Goal: Find contact information: Find contact information

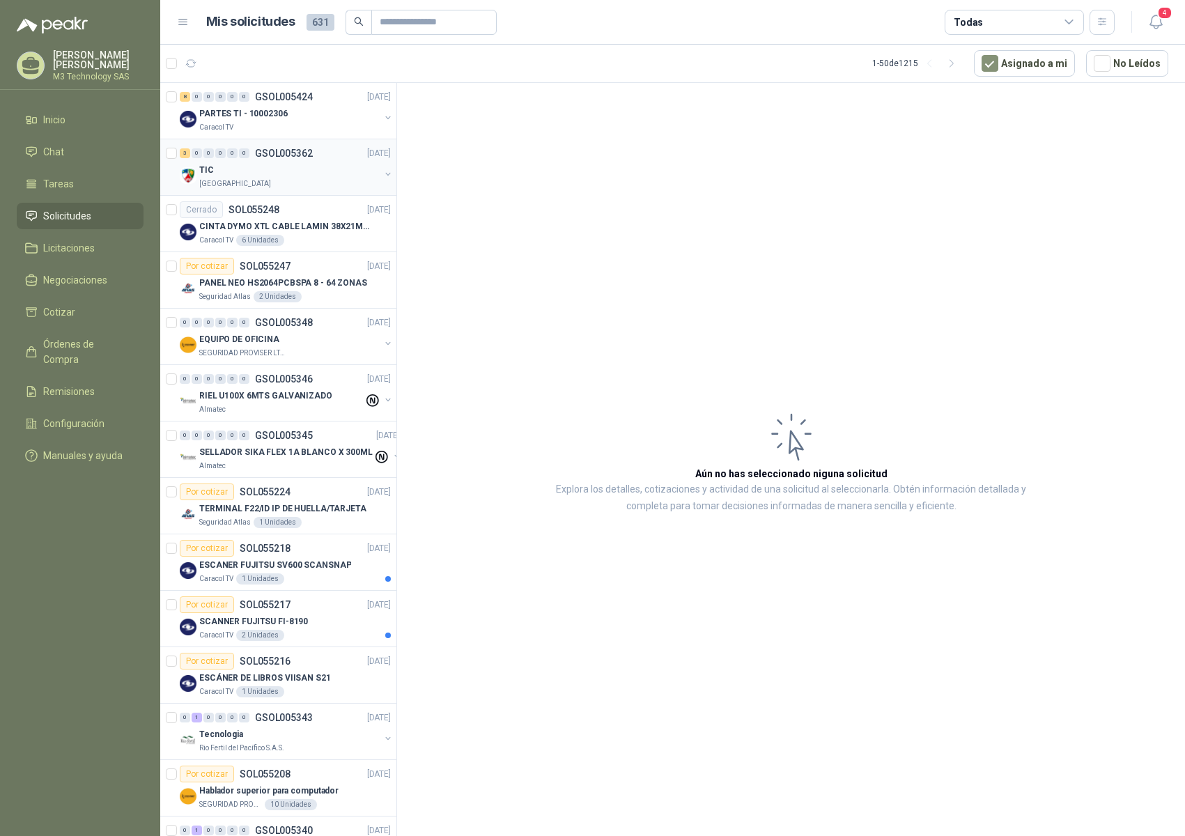
click at [320, 174] on div "TIC" at bounding box center [289, 170] width 180 height 17
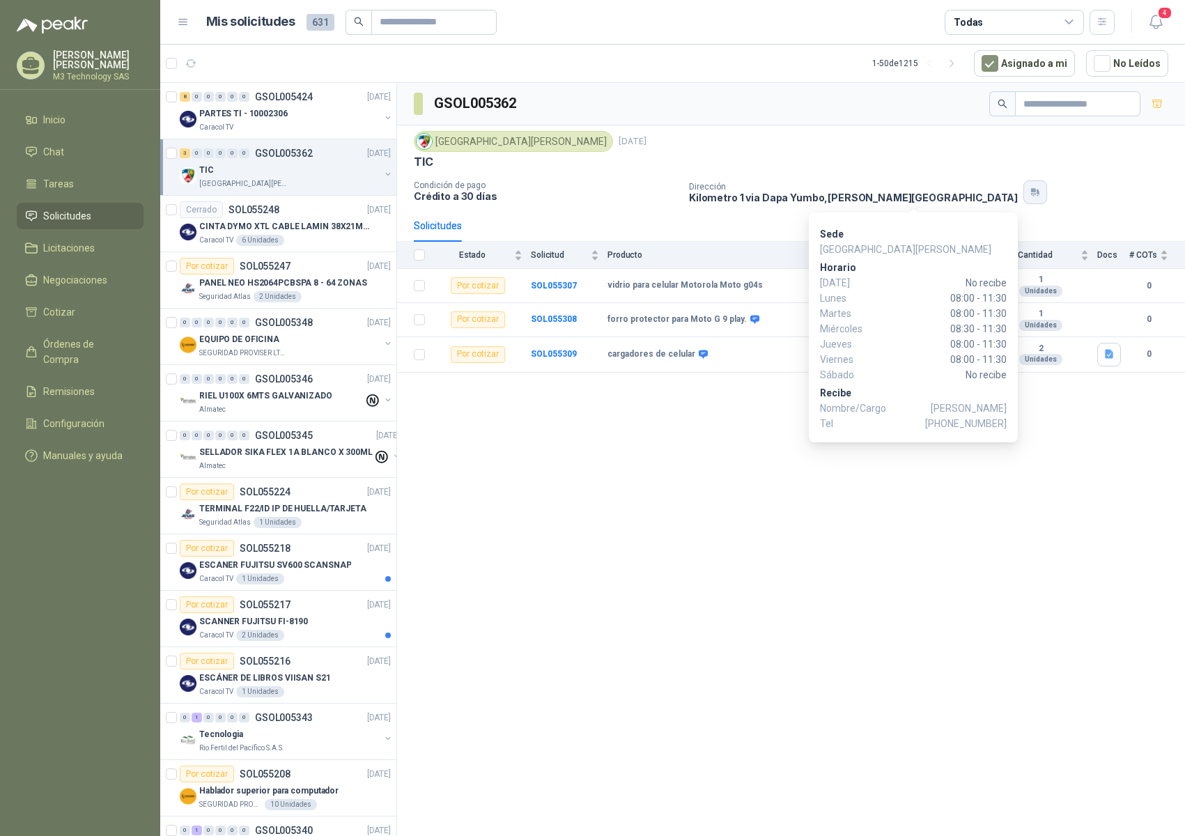
click at [1030, 187] on icon "button" at bounding box center [1036, 192] width 12 height 11
click at [1031, 192] on icon "button" at bounding box center [1033, 191] width 5 height 4
drag, startPoint x: 905, startPoint y: 199, endPoint x: 914, endPoint y: 208, distance: 12.8
click at [1024, 204] on button "button" at bounding box center [1036, 192] width 24 height 24
drag, startPoint x: 950, startPoint y: 422, endPoint x: 1007, endPoint y: 419, distance: 57.2
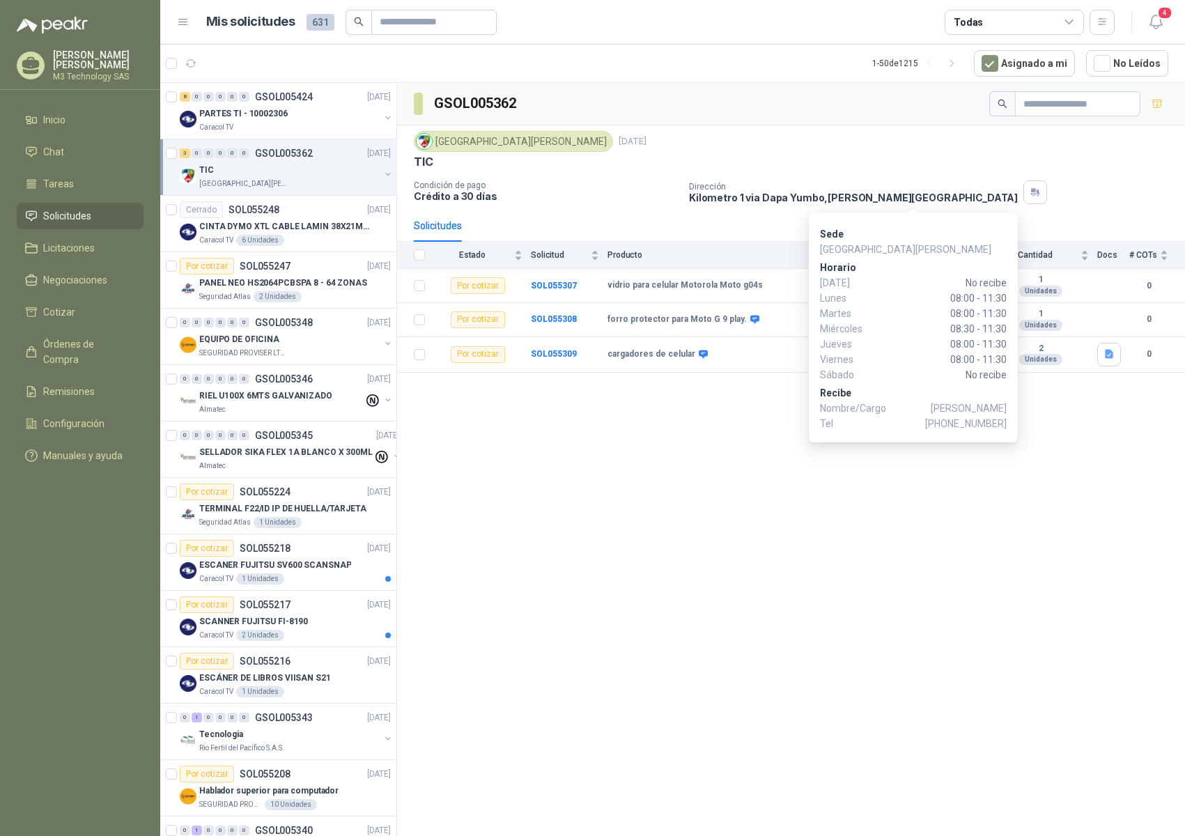
click at [1007, 419] on div "Sede Colegio [PERSON_NAME] [PERSON_NAME][DATE] No recibe [DATE] 08:00 - 11:30 […" at bounding box center [913, 328] width 209 height 230
click at [943, 391] on p "Recibe" at bounding box center [913, 392] width 187 height 15
drag, startPoint x: 963, startPoint y: 423, endPoint x: 1003, endPoint y: 413, distance: 40.9
click at [1007, 419] on div "Sede Colegio [PERSON_NAME] [PERSON_NAME][DATE] No recibe [DATE] 08:00 - 11:30 […" at bounding box center [913, 328] width 209 height 230
drag, startPoint x: 925, startPoint y: 389, endPoint x: 928, endPoint y: 399, distance: 10.8
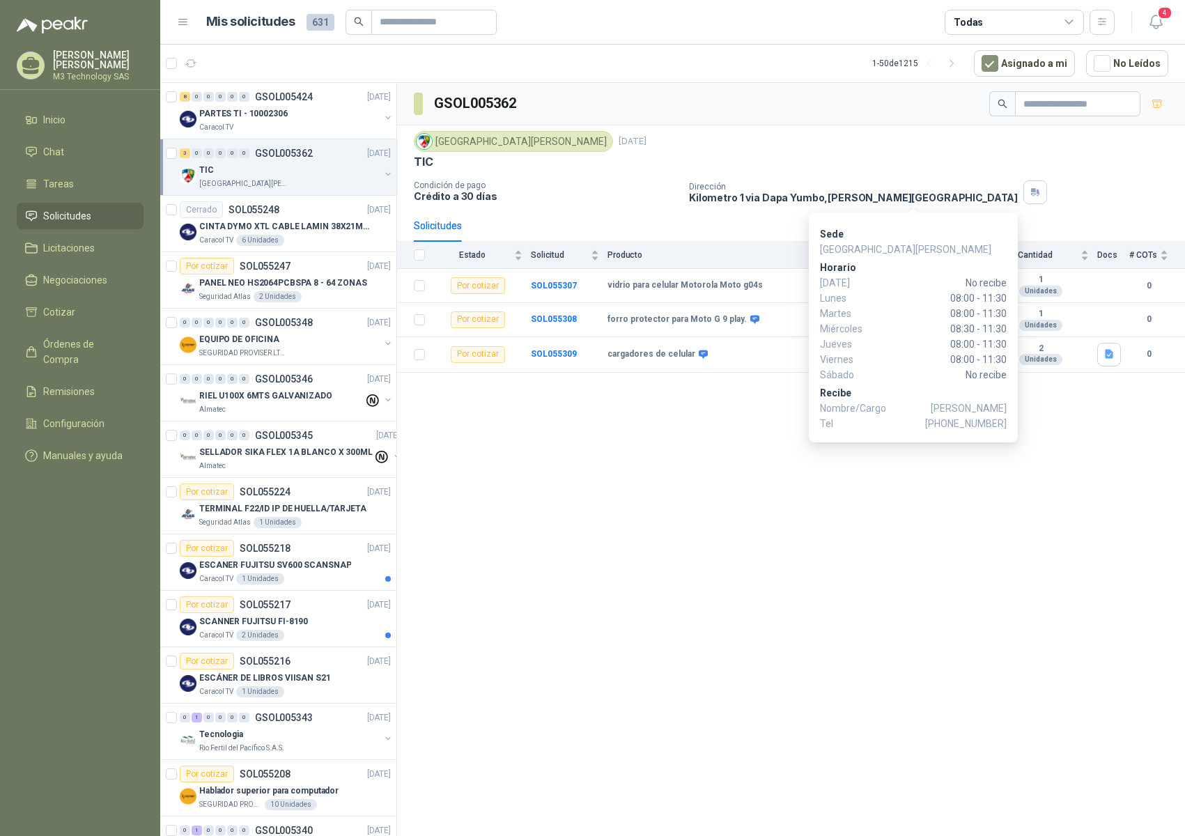
click at [927, 396] on p "Recibe" at bounding box center [913, 392] width 187 height 15
drag, startPoint x: 936, startPoint y: 419, endPoint x: 1014, endPoint y: 417, distance: 78.1
click at [1014, 417] on div "Sede Colegio [PERSON_NAME] [PERSON_NAME][DATE] No recibe [DATE] 08:00 - 11:30 […" at bounding box center [913, 328] width 209 height 230
click at [1007, 424] on div "Sede Colegio [PERSON_NAME] [PERSON_NAME][DATE] No recibe [DATE] 08:00 - 11:30 […" at bounding box center [913, 328] width 209 height 230
click at [966, 390] on p "Recibe" at bounding box center [913, 392] width 187 height 15
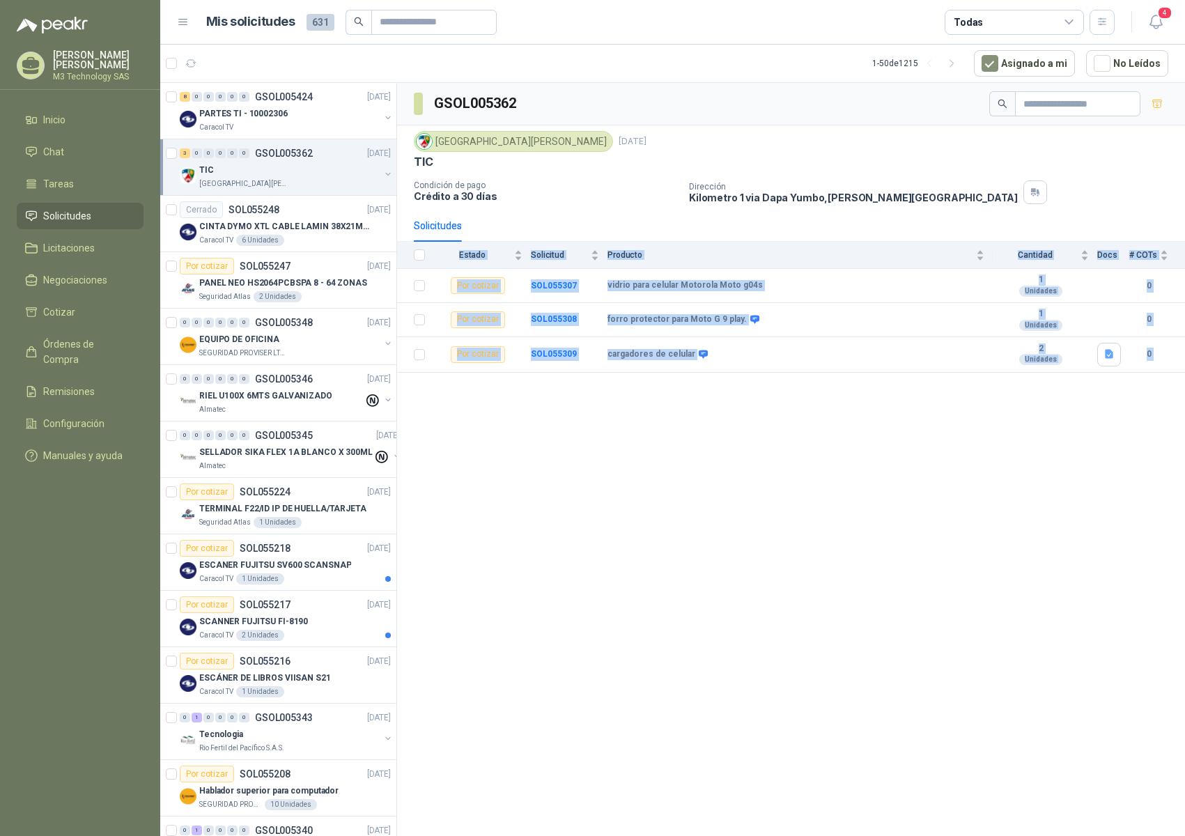
drag, startPoint x: 991, startPoint y: 418, endPoint x: 1020, endPoint y: 418, distance: 29.3
click at [1020, 418] on body "[PERSON_NAME] M3 Technology SAS Inicio Chat Tareas Solicitudes Licitaciones Neg…" at bounding box center [592, 434] width 1185 height 868
click at [1024, 199] on button "button" at bounding box center [1036, 192] width 24 height 24
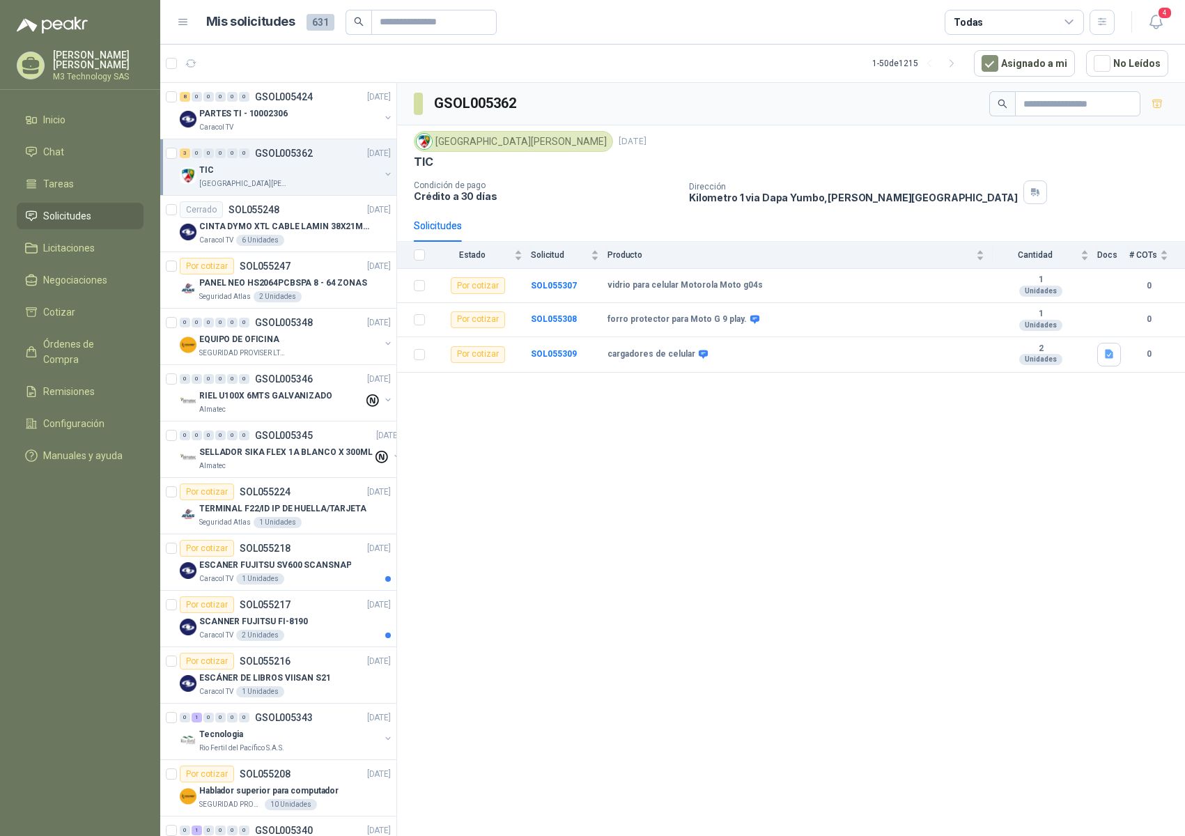
click at [992, 537] on div "GSOL005362 [GEOGRAPHIC_DATA][PERSON_NAME][DATE] TIC Condición de pago Crédito a…" at bounding box center [791, 462] width 788 height 758
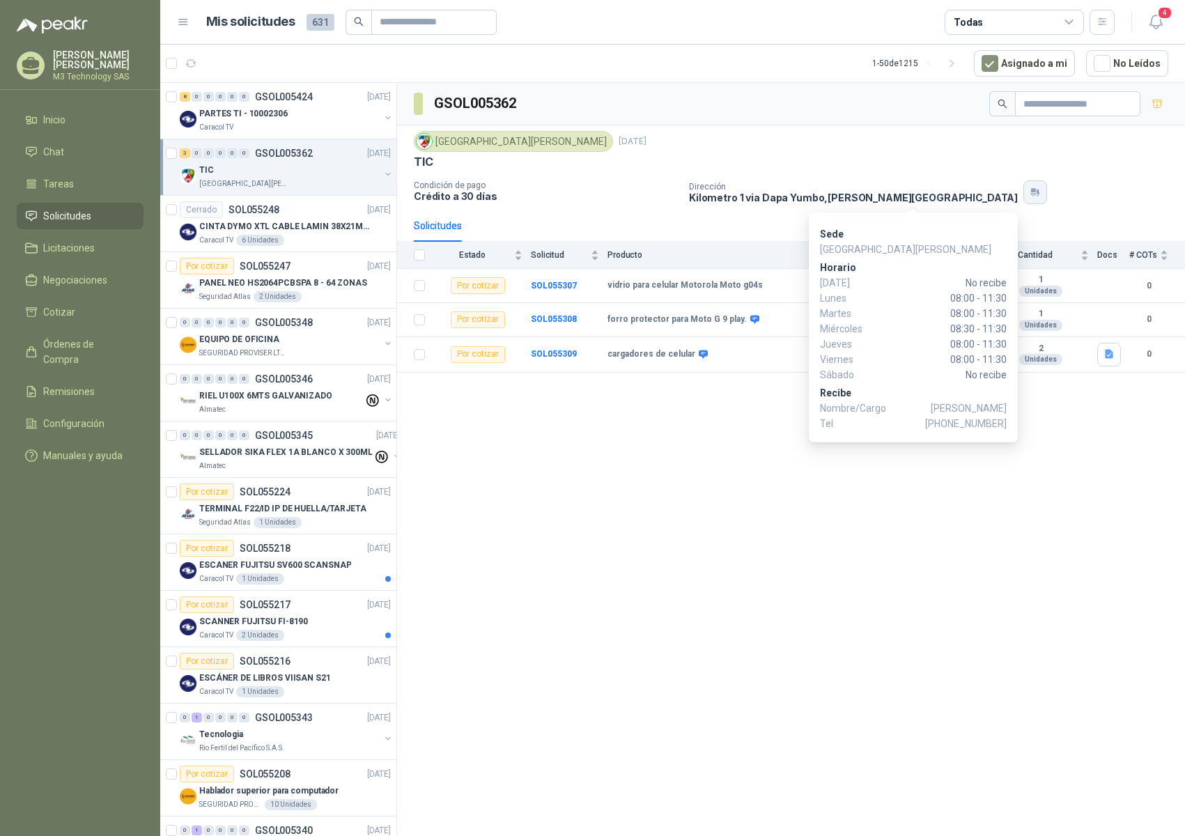
click at [1031, 192] on icon "button" at bounding box center [1033, 191] width 5 height 4
click at [1030, 193] on icon "button" at bounding box center [1036, 192] width 12 height 11
drag, startPoint x: 951, startPoint y: 422, endPoint x: 984, endPoint y: 420, distance: 32.8
click at [982, 420] on span "[PHONE_NUMBER]" at bounding box center [966, 423] width 82 height 15
click at [915, 421] on p "Tel [PHONE_NUMBER]" at bounding box center [913, 423] width 187 height 15
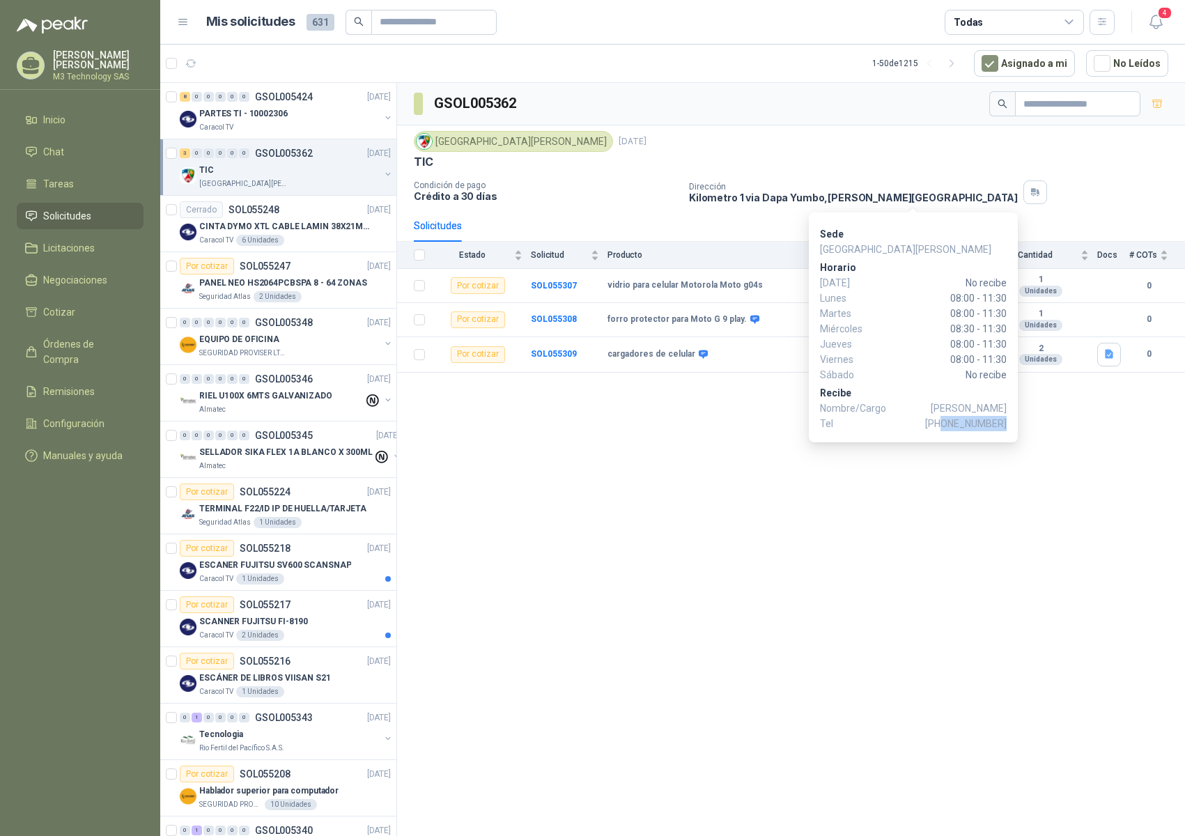
drag, startPoint x: 951, startPoint y: 422, endPoint x: 1009, endPoint y: 420, distance: 57.9
click at [1006, 422] on span "[PHONE_NUMBER]" at bounding box center [966, 423] width 82 height 15
copy span "3024655582"
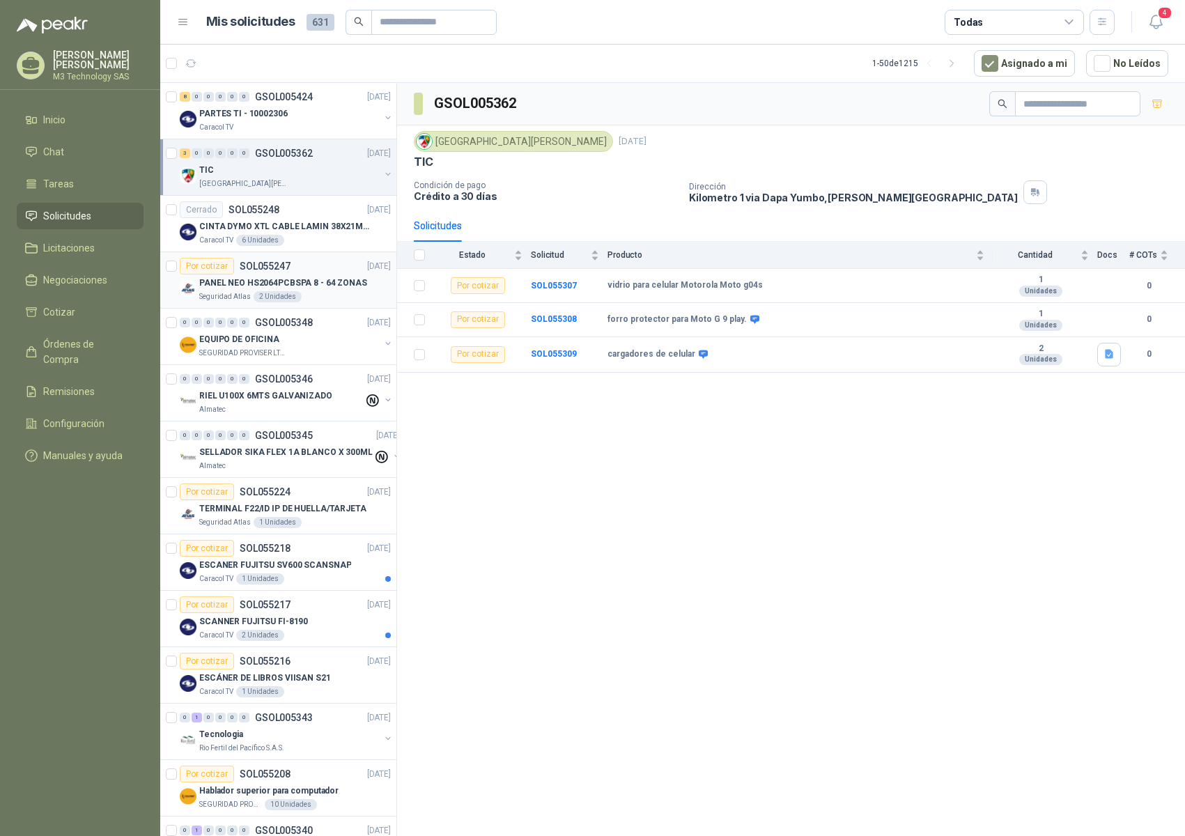
click at [325, 297] on div "Seguridad Atlas 2 Unidades" at bounding box center [295, 296] width 192 height 11
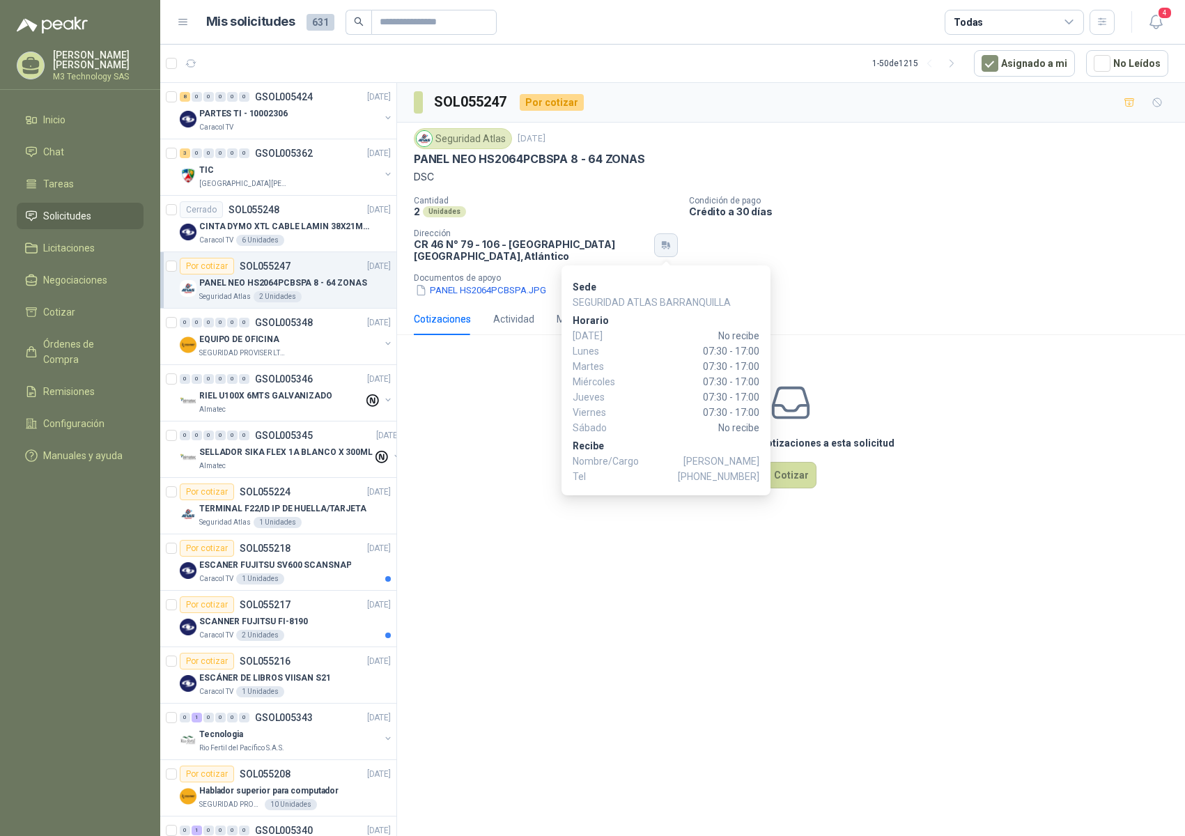
click at [668, 247] on icon "button" at bounding box center [667, 245] width 12 height 11
click at [670, 254] on button "button" at bounding box center [666, 245] width 24 height 24
click at [671, 254] on button "button" at bounding box center [666, 245] width 24 height 24
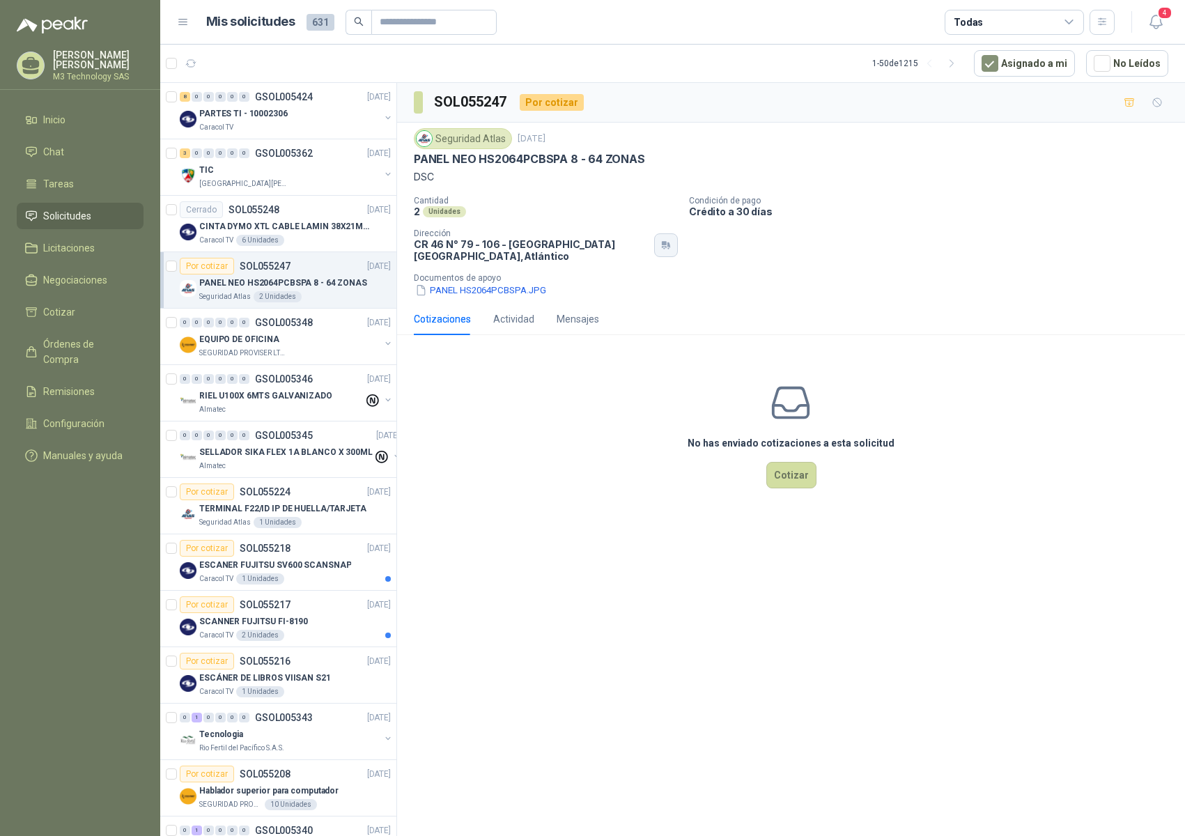
click at [670, 248] on icon "button" at bounding box center [669, 245] width 3 height 6
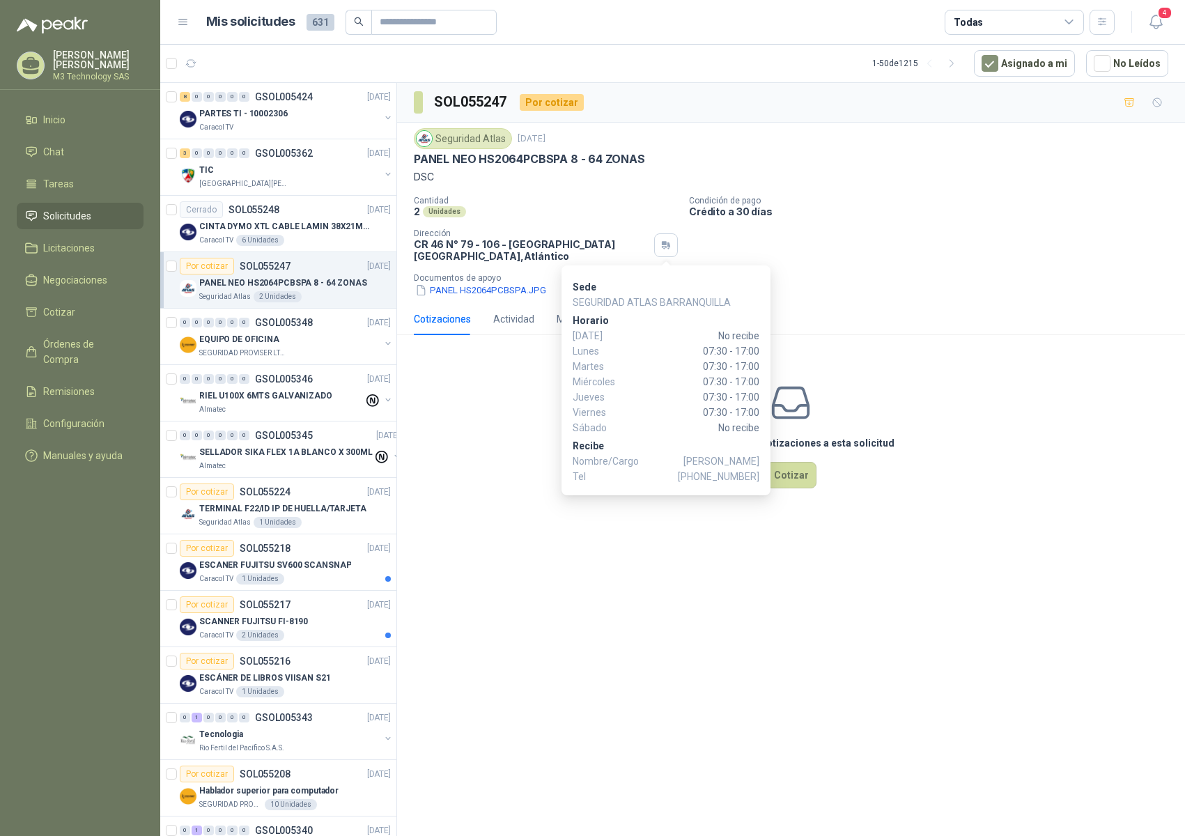
click at [703, 475] on span "[PHONE_NUMBER]" at bounding box center [719, 476] width 82 height 15
drag, startPoint x: 703, startPoint y: 475, endPoint x: 753, endPoint y: 472, distance: 49.6
click at [753, 472] on span "[PHONE_NUMBER]" at bounding box center [719, 476] width 82 height 15
copy span "3163117498"
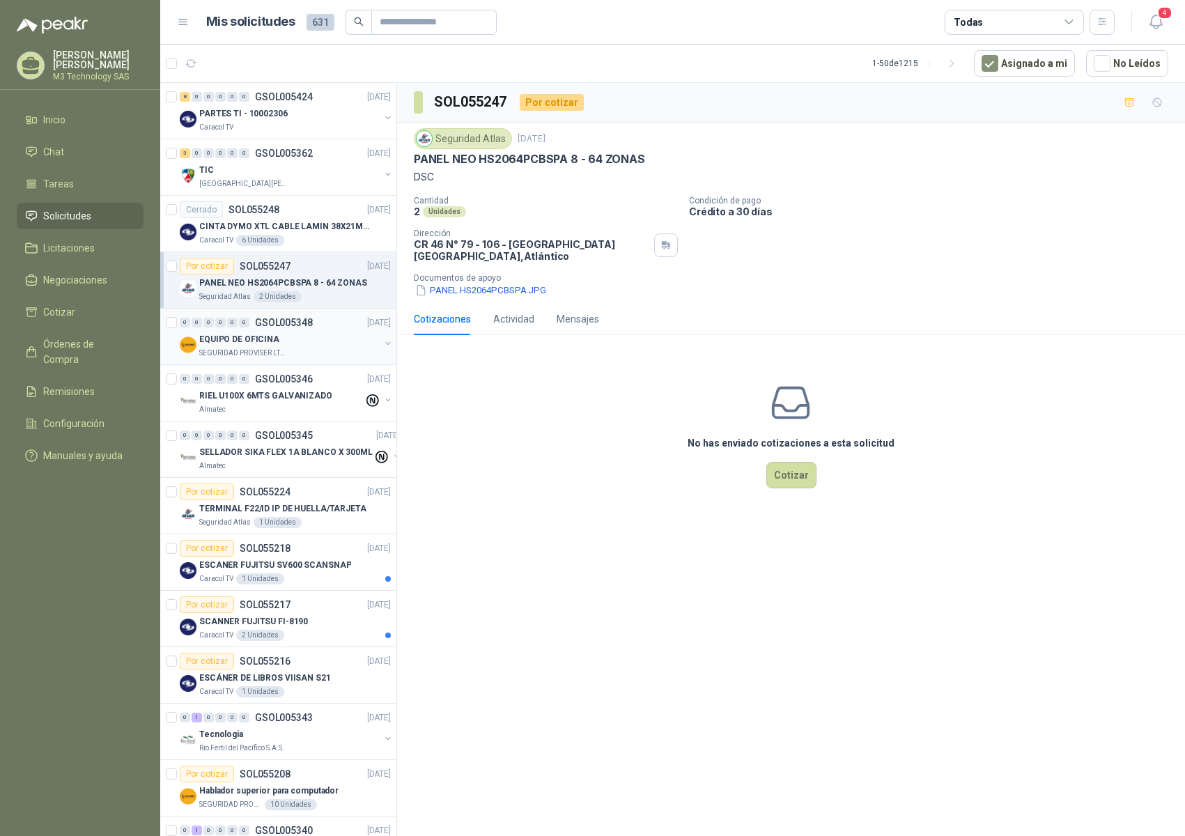
click at [309, 342] on div "EQUIPO DE OFICINA" at bounding box center [289, 339] width 180 height 17
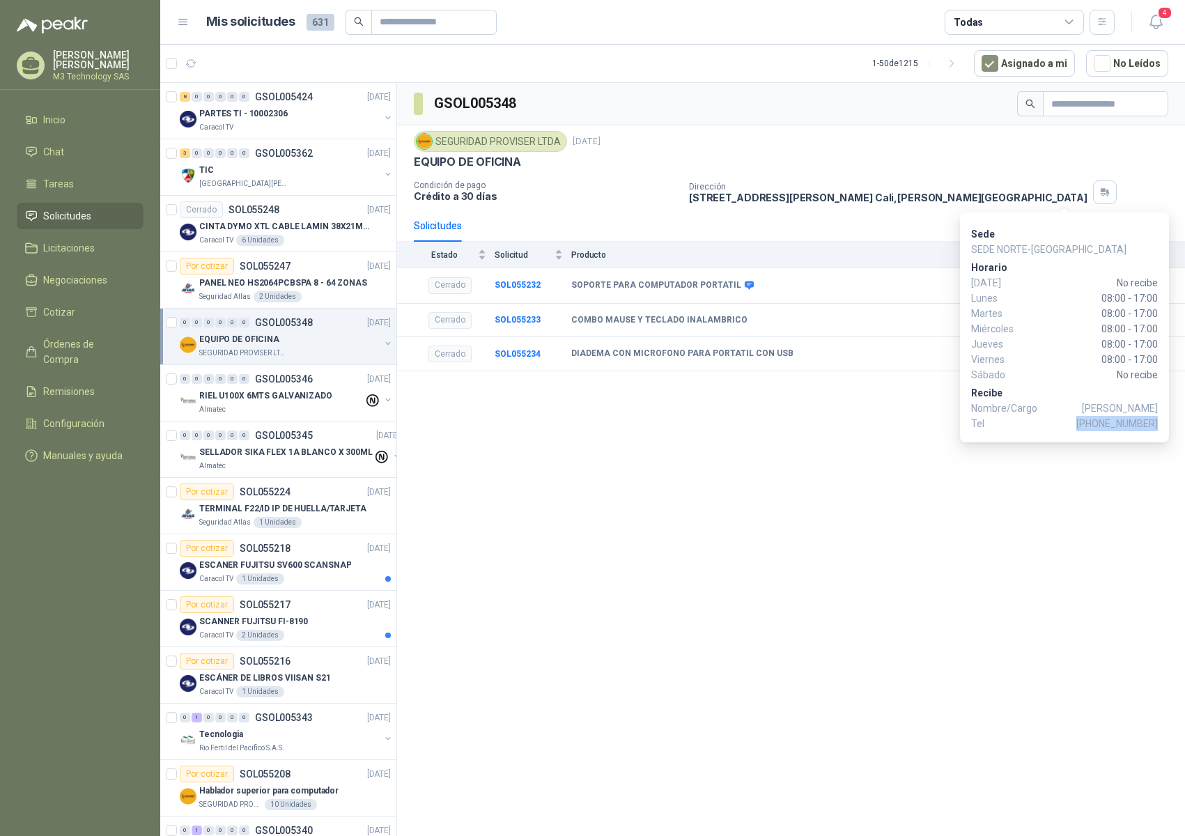
drag, startPoint x: 1086, startPoint y: 424, endPoint x: 1155, endPoint y: 424, distance: 69.7
click at [1155, 424] on span "[PHONE_NUMBER]" at bounding box center [1118, 423] width 82 height 15
copy span "[PHONE_NUMBER]"
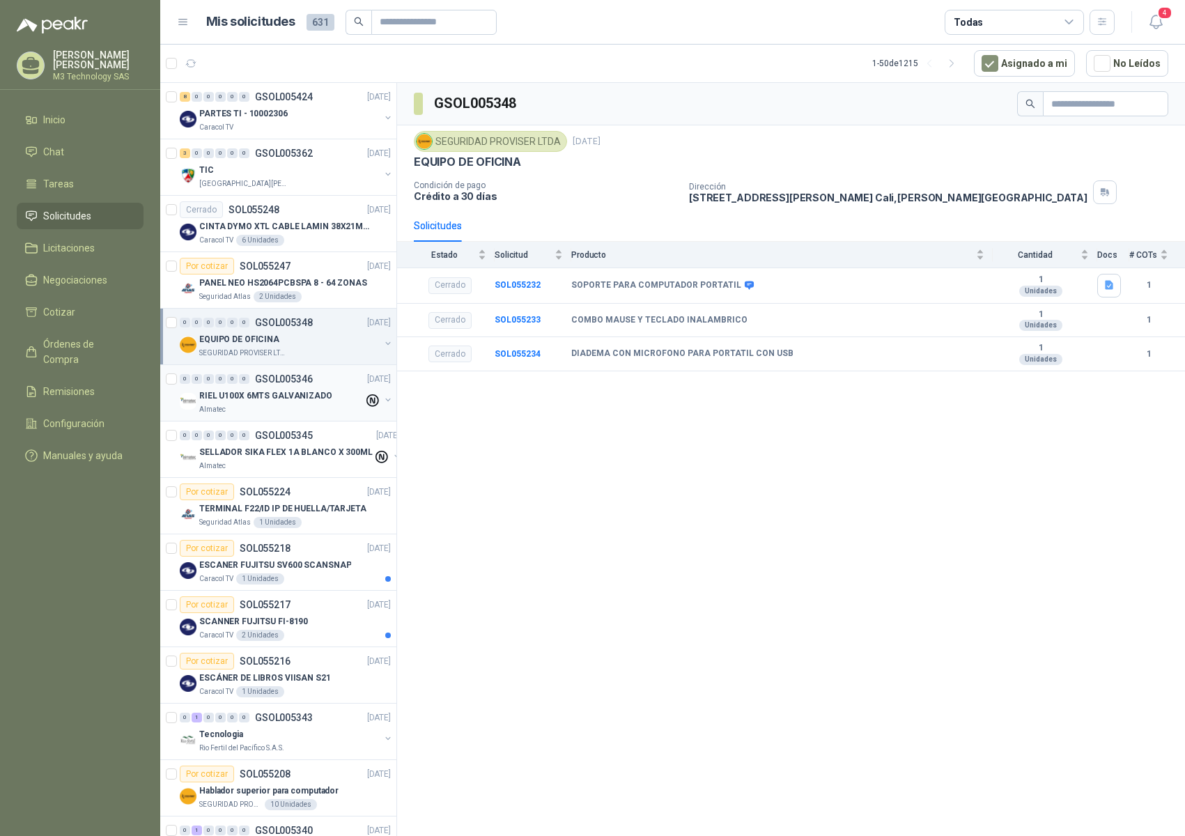
click at [318, 406] on div "Almatec" at bounding box center [281, 409] width 164 height 11
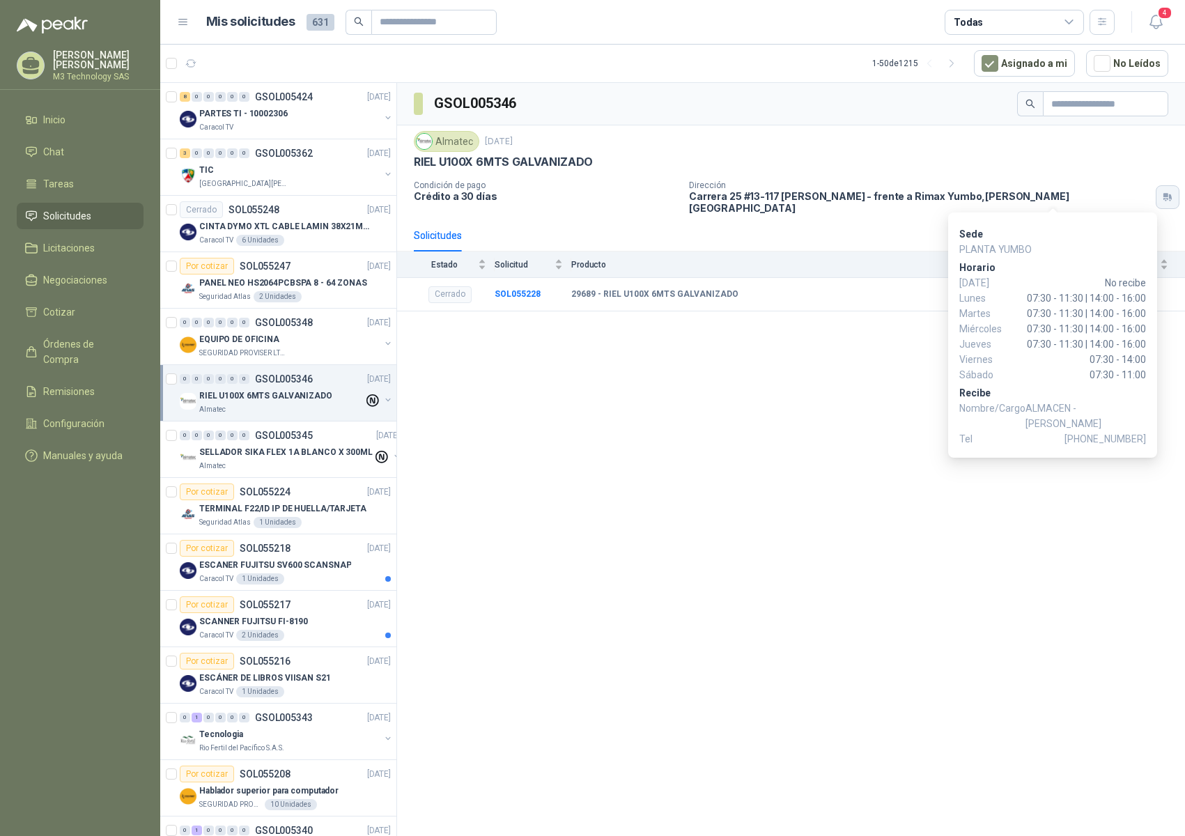
click at [1162, 195] on icon "button" at bounding box center [1168, 197] width 12 height 11
click at [1164, 199] on icon "button" at bounding box center [1166, 200] width 5 height 2
drag, startPoint x: 1086, startPoint y: 440, endPoint x: 1146, endPoint y: 437, distance: 60.0
click at [1146, 437] on span "[PHONE_NUMBER]" at bounding box center [1106, 438] width 82 height 15
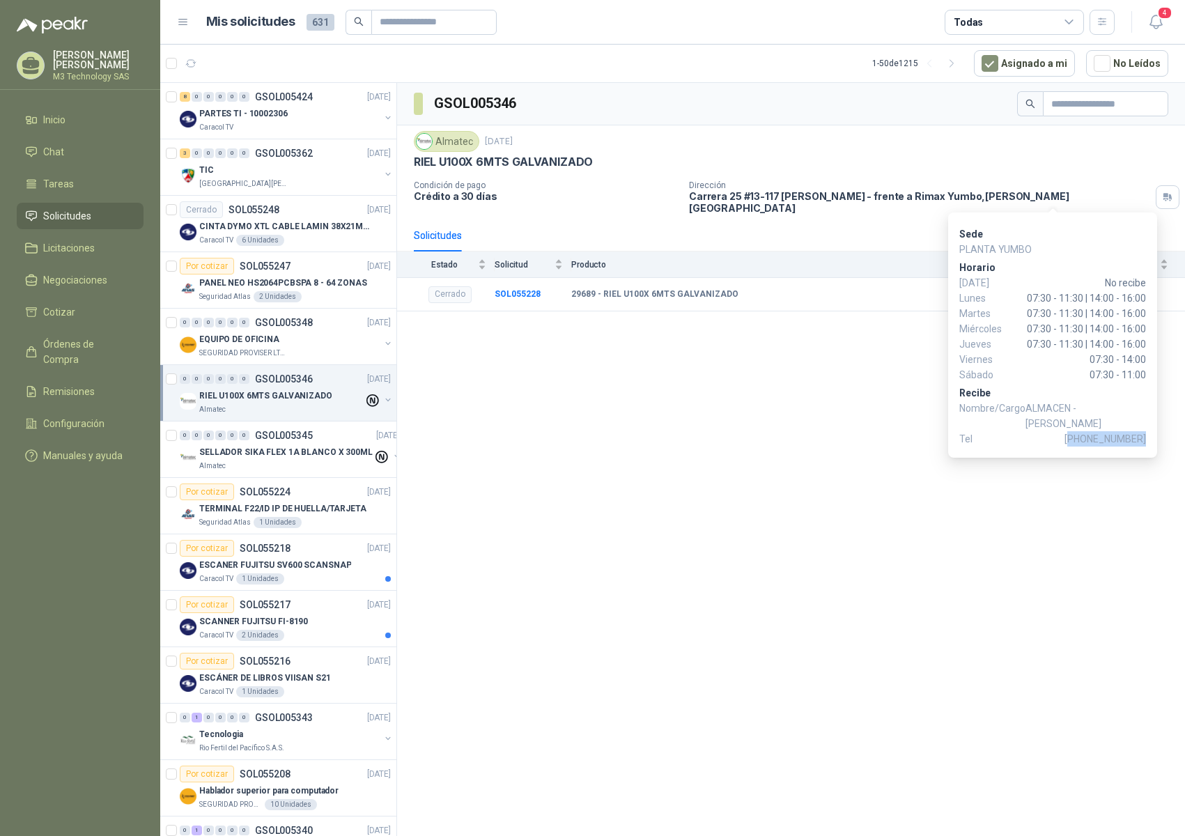
copy span "57 3184525917"
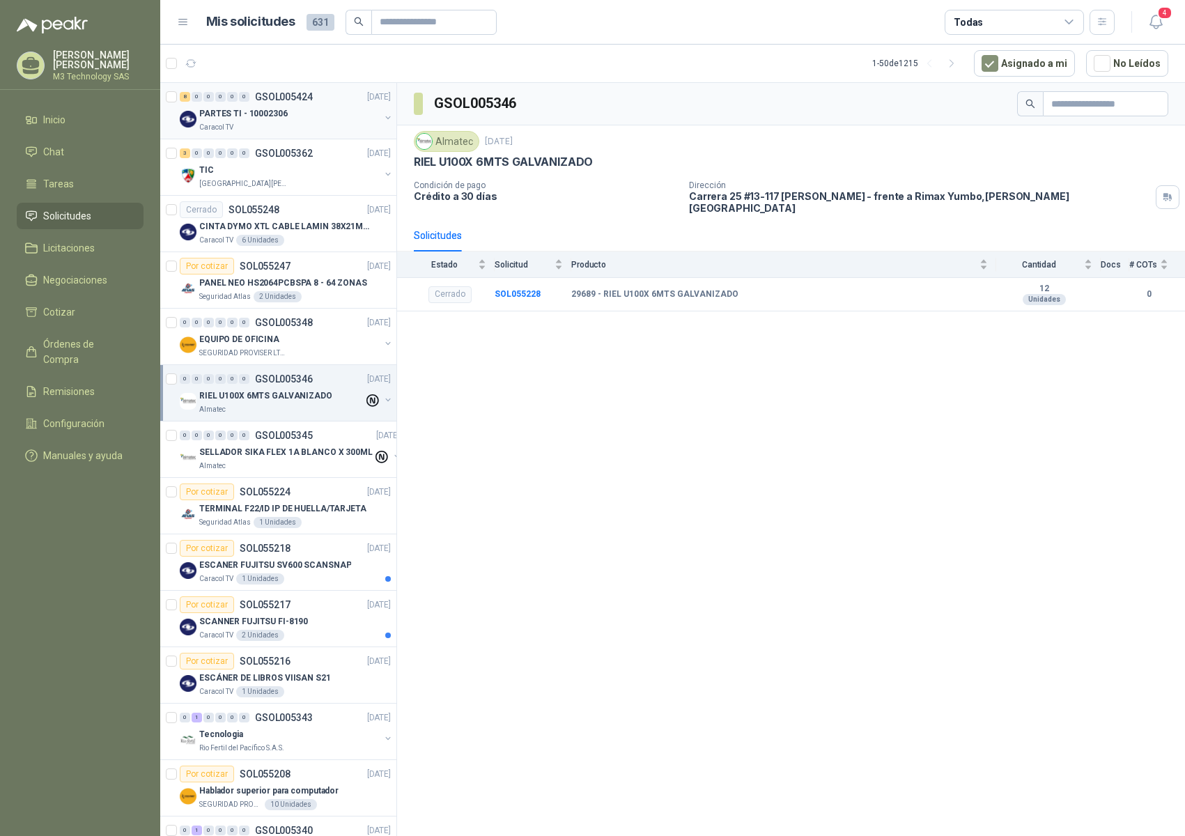
drag, startPoint x: 276, startPoint y: 79, endPoint x: 186, endPoint y: 91, distance: 90.7
click at [306, 469] on div "Almatec" at bounding box center [286, 466] width 174 height 11
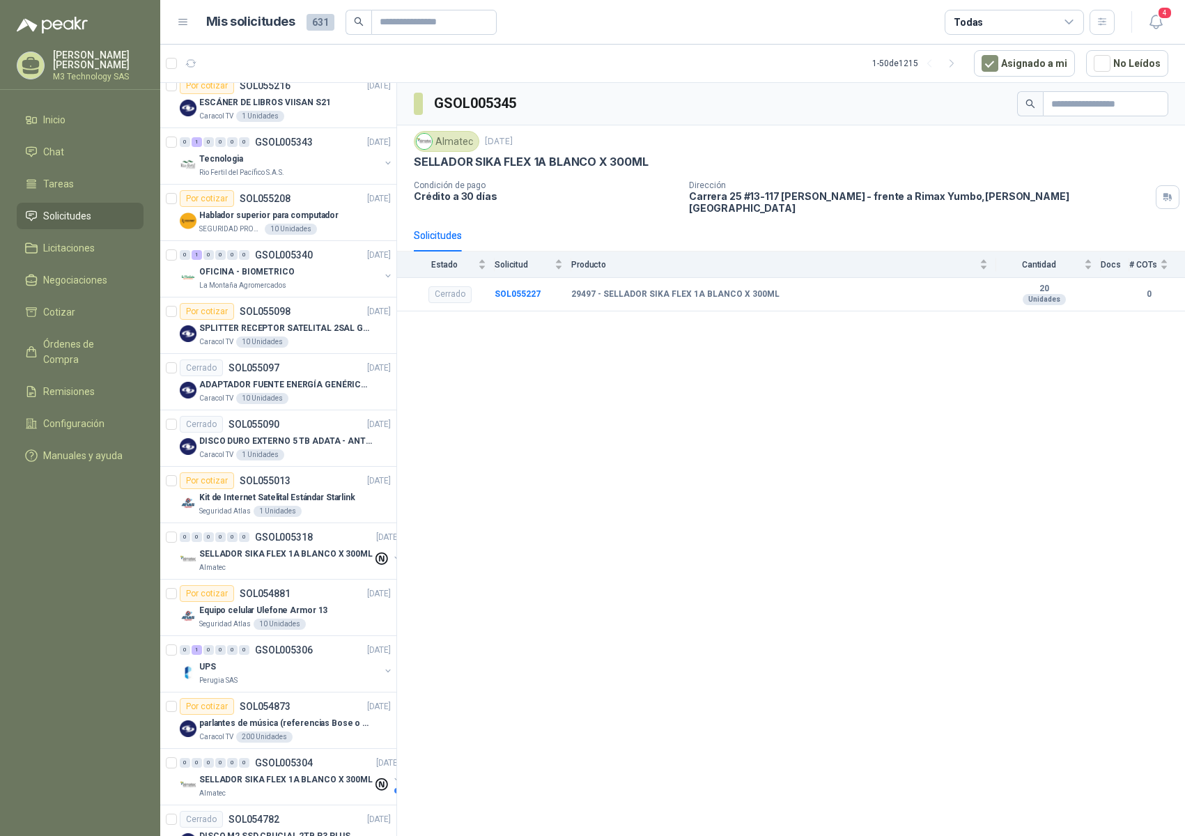
scroll to position [544, 0]
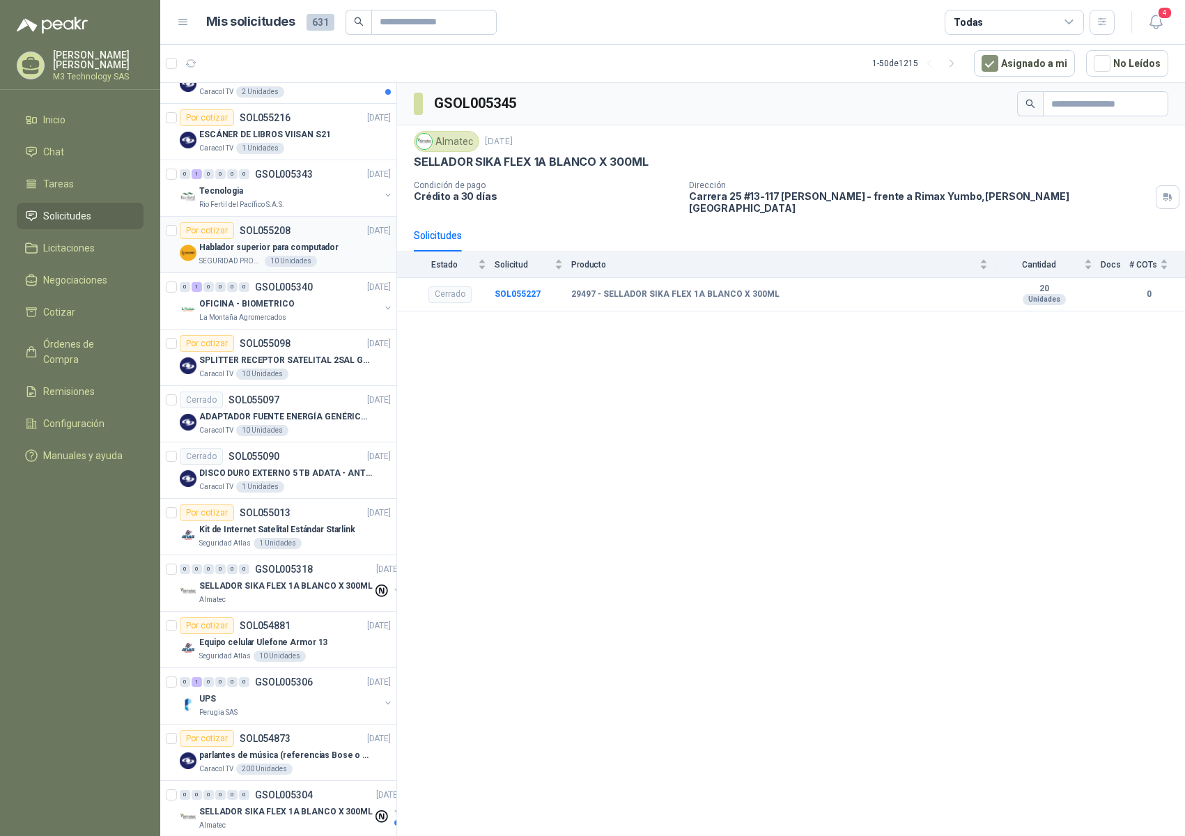
click at [339, 256] on div "SEGURIDAD PROVISER LTDA 10 Unidades" at bounding box center [295, 261] width 192 height 11
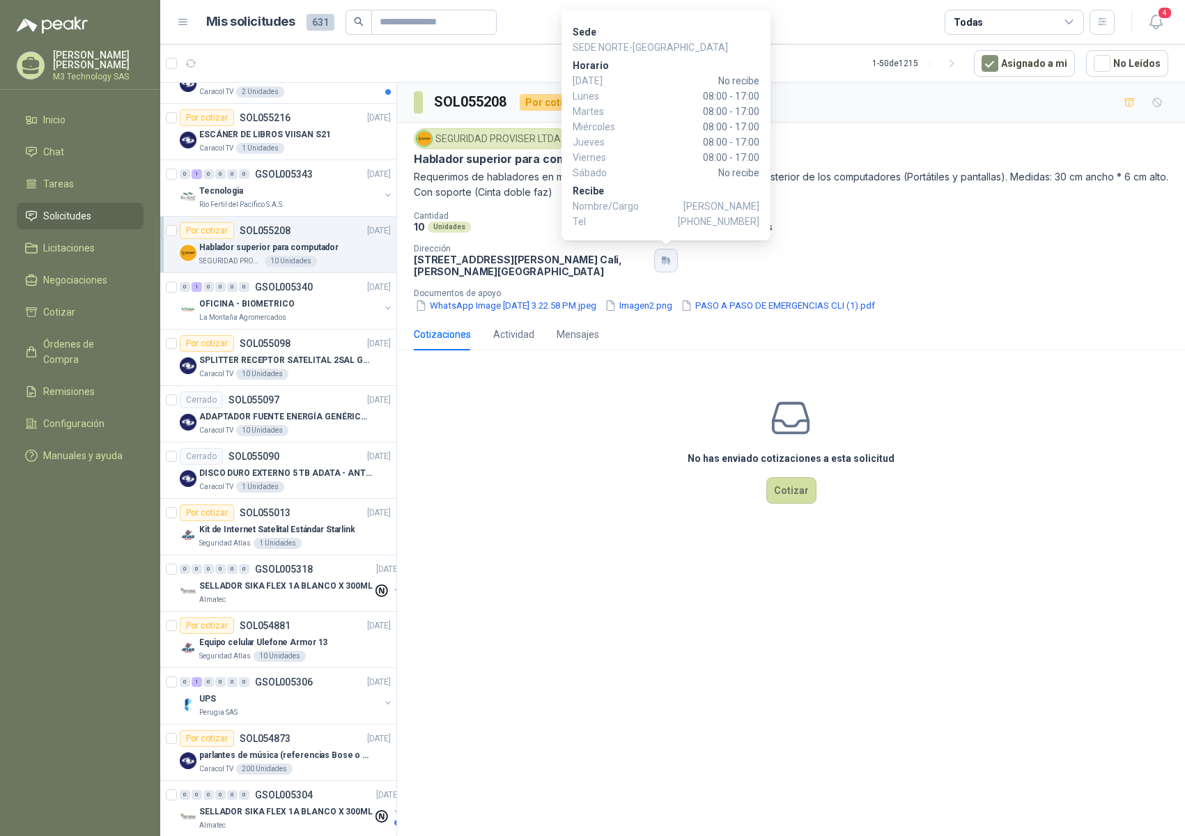
click at [664, 261] on icon "button" at bounding box center [664, 259] width 5 height 4
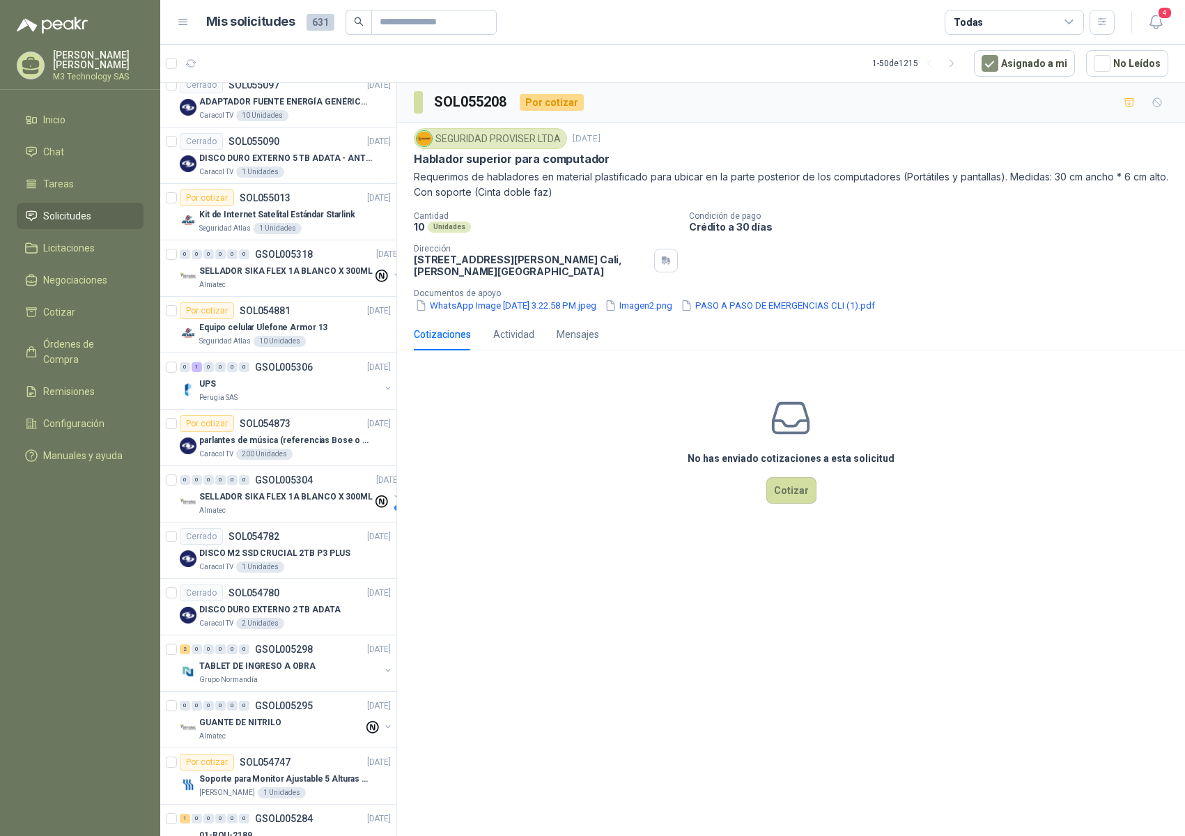
scroll to position [962, 0]
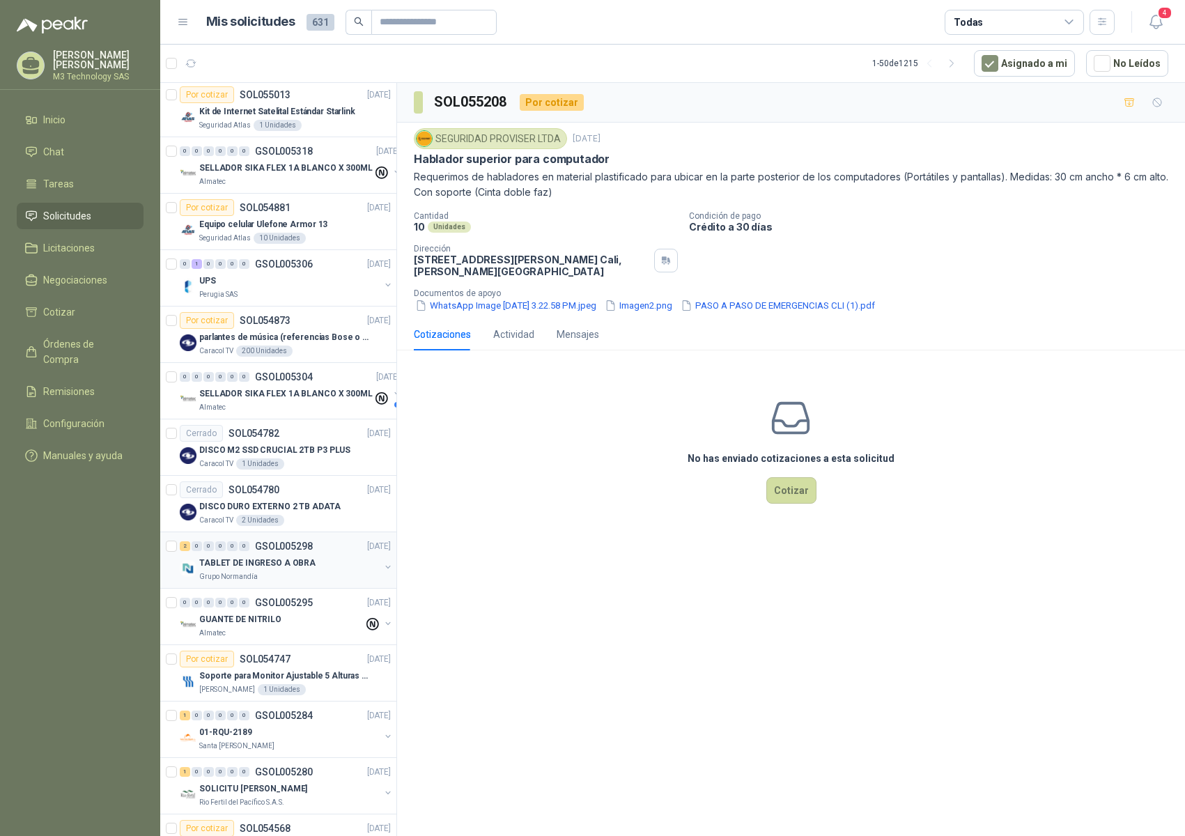
click at [334, 567] on div "TABLET DE INGRESO A OBRA" at bounding box center [289, 563] width 180 height 17
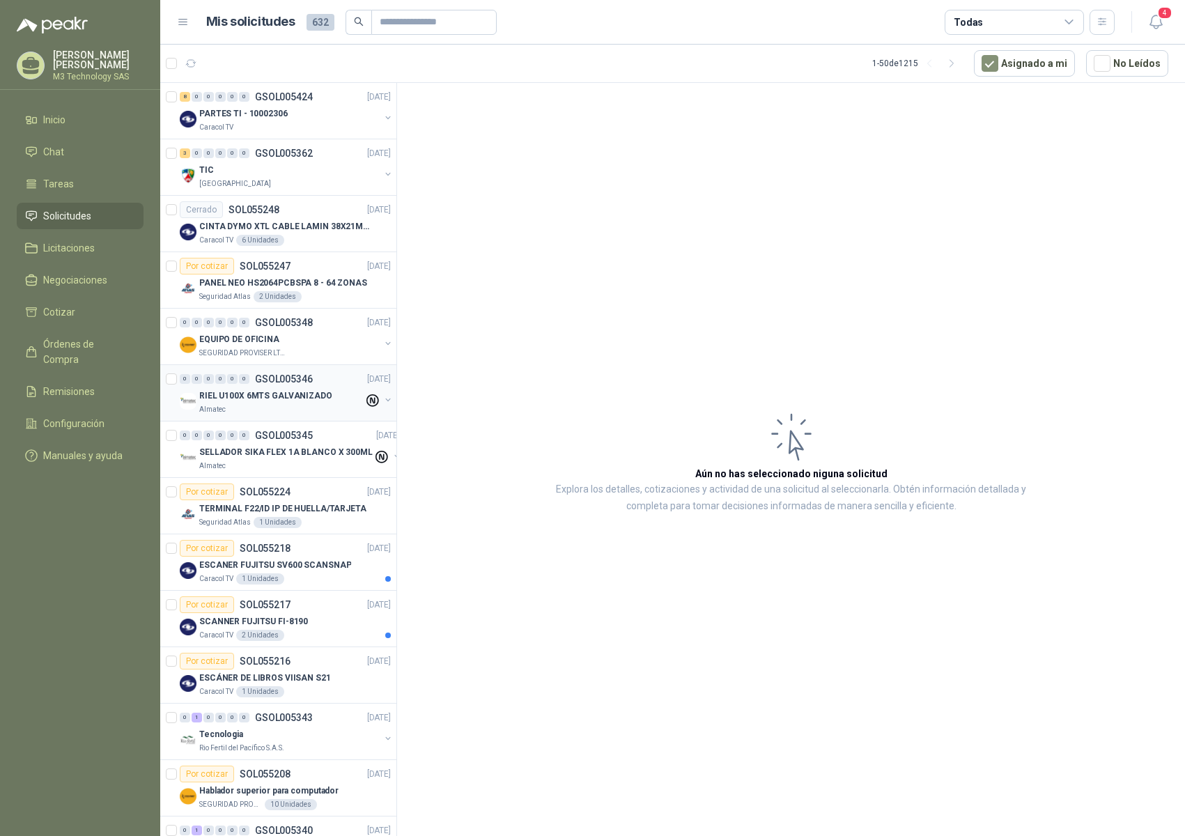
click at [266, 407] on div "Almatec" at bounding box center [281, 409] width 164 height 11
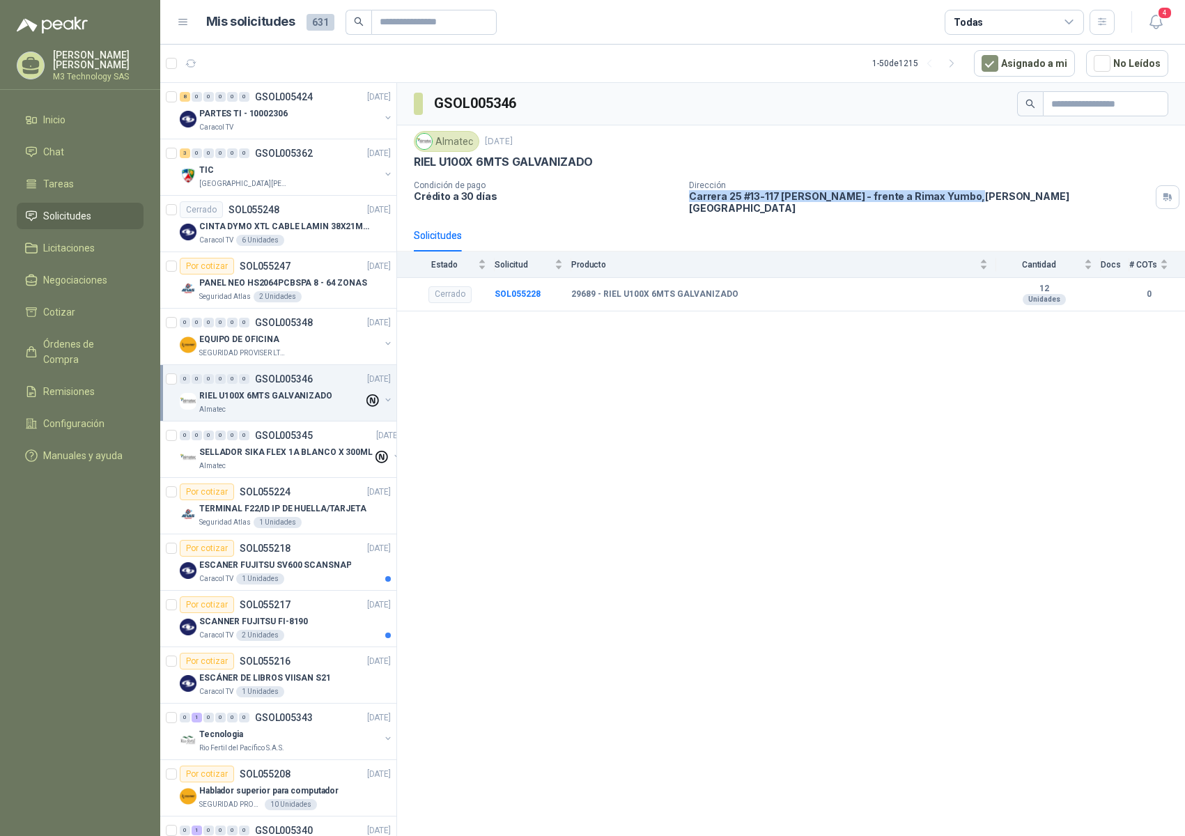
drag, startPoint x: 688, startPoint y: 199, endPoint x: 961, endPoint y: 197, distance: 272.5
click at [961, 197] on div "Condición de pago Crédito a 30 días Dirección Carrera 25 #13-117 Cencar Yumbo -…" at bounding box center [791, 196] width 755 height 33
copy p "Carrera 25 #13-117 Cencar Yumbo - frente a Rimax Yumbo ,"
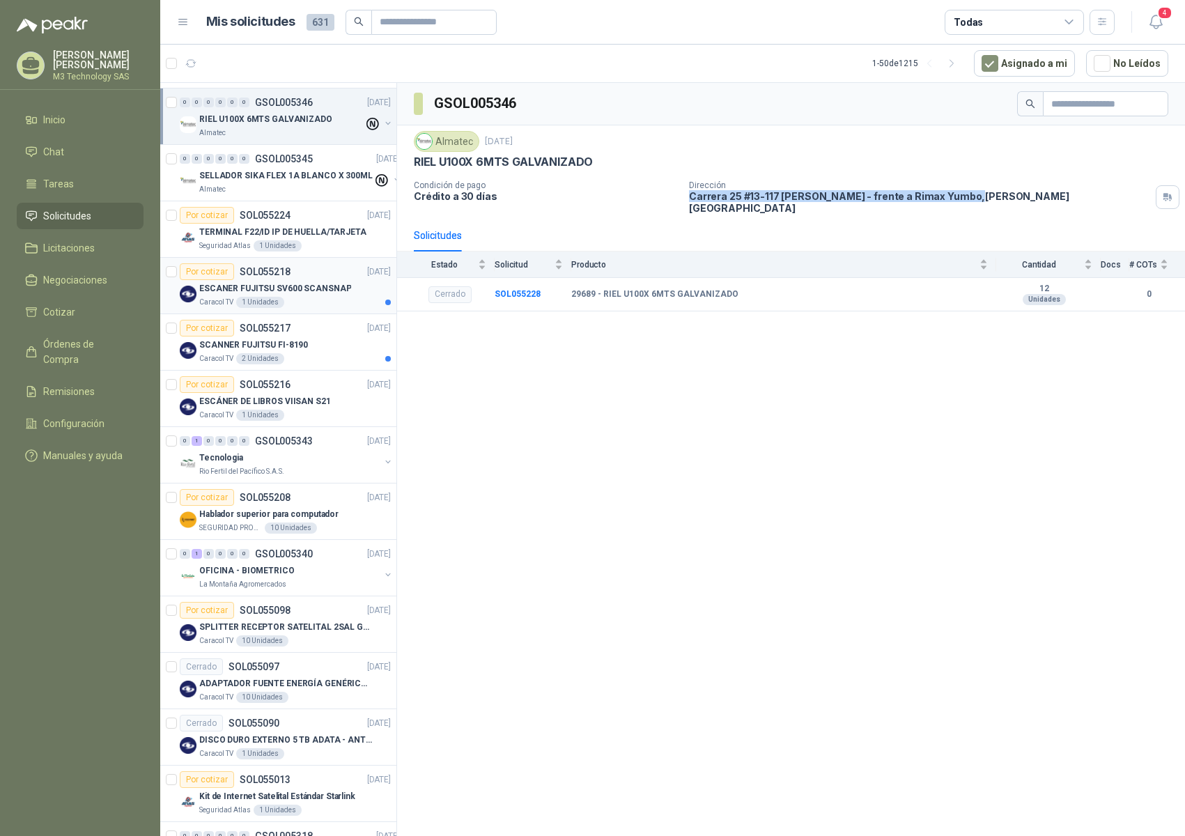
scroll to position [279, 0]
click at [327, 502] on div "Por cotizar SOL055208 [DATE] Hablador superior para computador SEGURIDAD PROVIS…" at bounding box center [285, 509] width 211 height 45
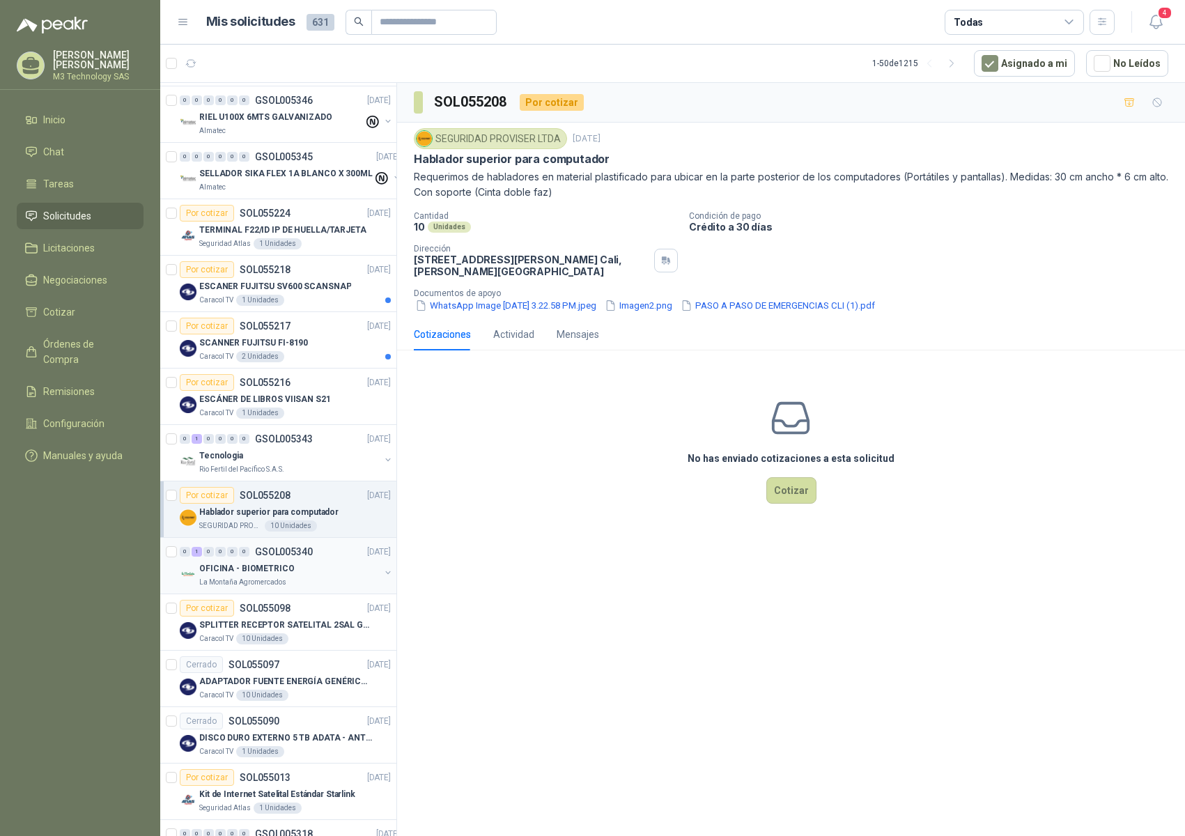
click at [329, 564] on div "OFICINA - BIOMETRICO" at bounding box center [289, 568] width 180 height 17
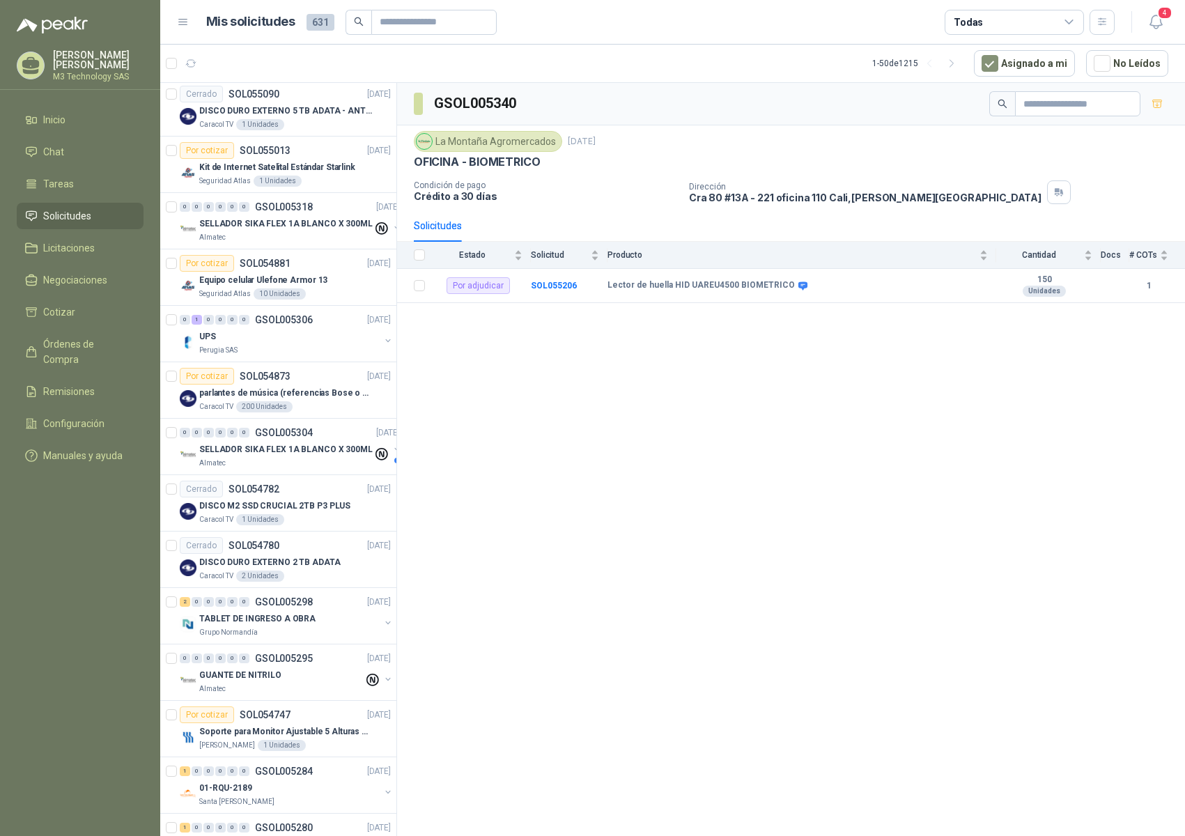
scroll to position [976, 0]
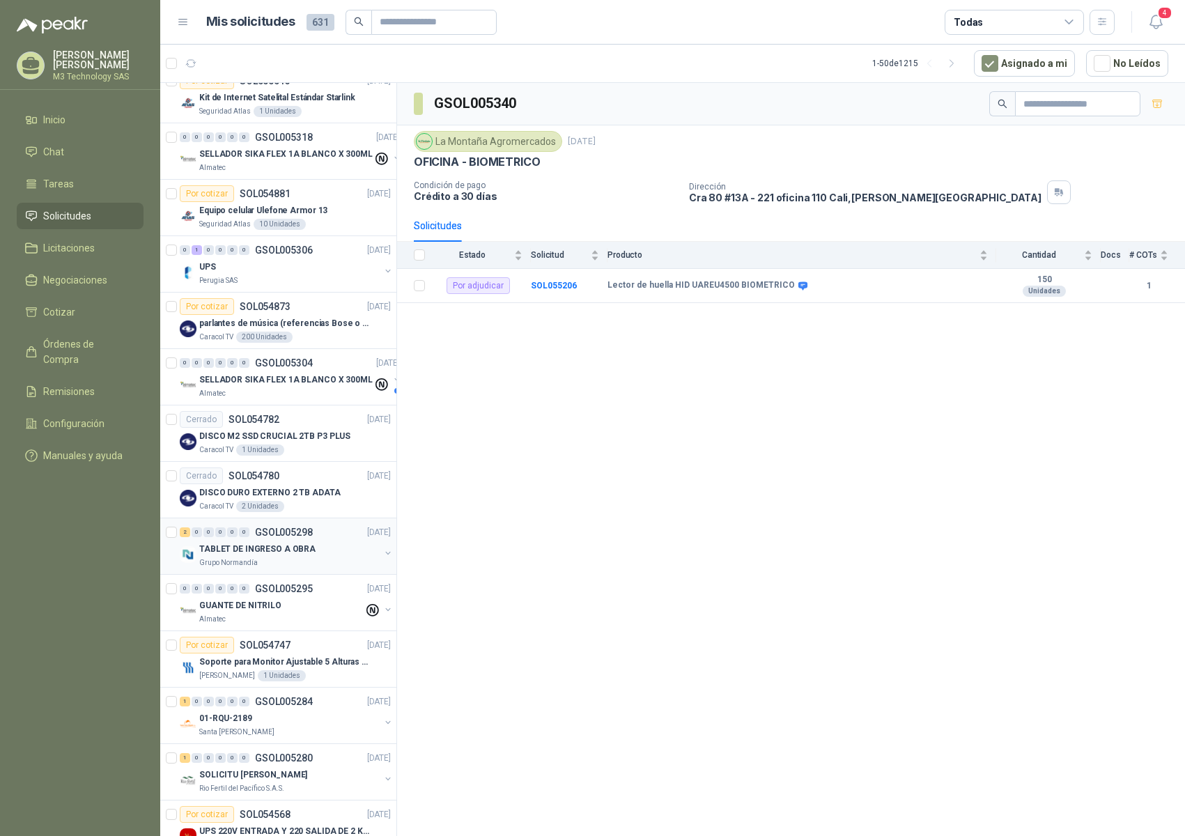
click at [321, 549] on div "TABLET DE INGRESO A OBRA" at bounding box center [289, 549] width 180 height 17
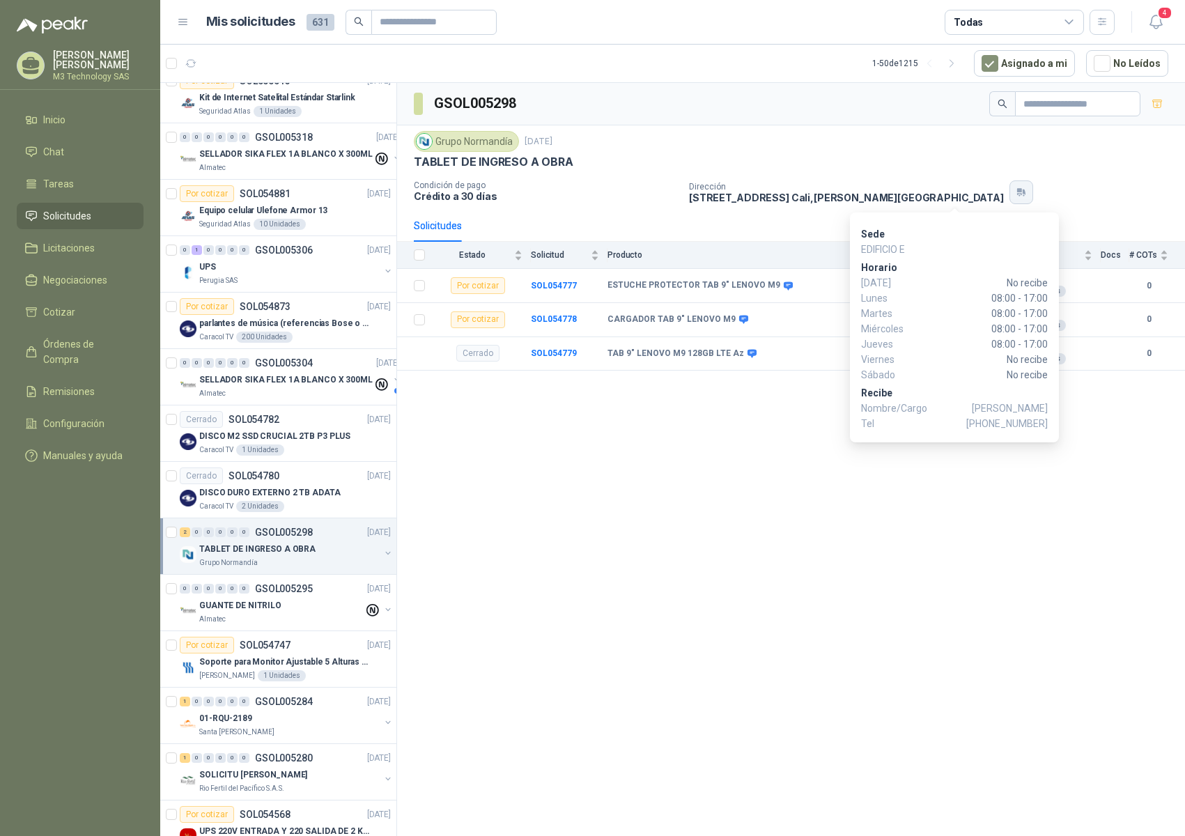
click at [1016, 197] on icon "button" at bounding box center [1022, 192] width 12 height 11
drag, startPoint x: 967, startPoint y: 405, endPoint x: 1053, endPoint y: 436, distance: 91.3
click at [1053, 436] on div "Sede EDIFICIO E Horario Domingo No recibe Lunes 08:00 - 17:00 Martes 08:00 - 17…" at bounding box center [954, 328] width 209 height 230
click at [1010, 190] on button "button" at bounding box center [1022, 192] width 24 height 24
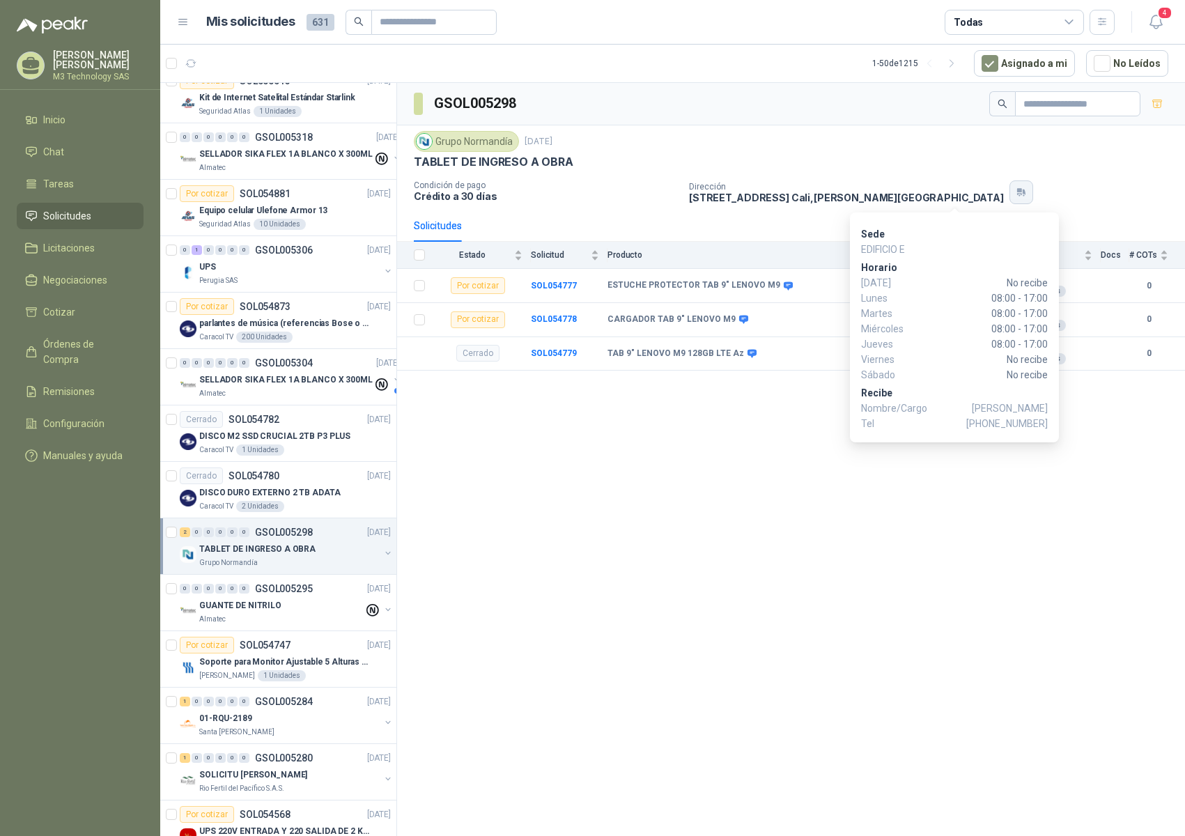
click at [1010, 190] on button "button" at bounding box center [1022, 192] width 24 height 24
drag, startPoint x: 989, startPoint y: 422, endPoint x: 1045, endPoint y: 424, distance: 55.8
click at [1045, 424] on span "+57 3217156844" at bounding box center [1007, 423] width 82 height 15
copy span "3217156844"
